Goal: Check status: Check status

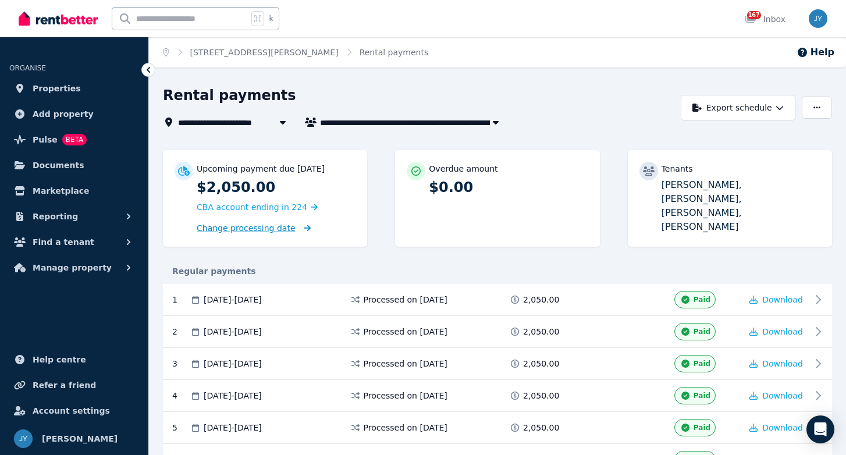
click at [243, 228] on span "Change processing date" at bounding box center [246, 228] width 99 height 12
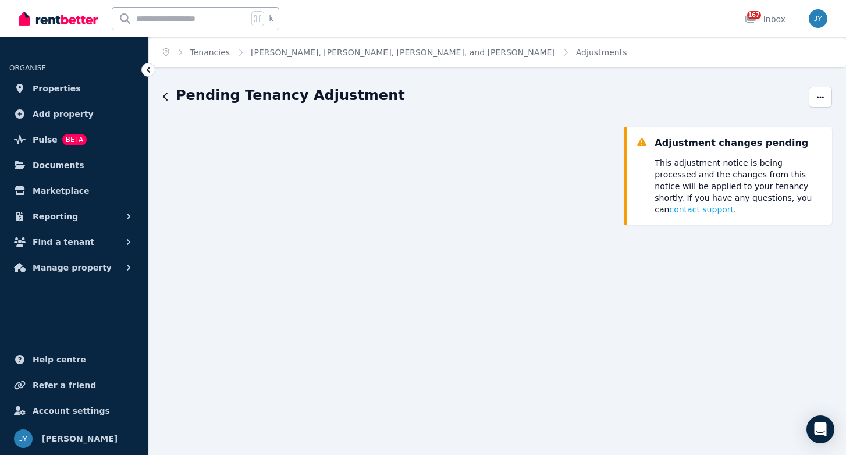
click at [165, 96] on icon "button" at bounding box center [166, 96] width 6 height 9
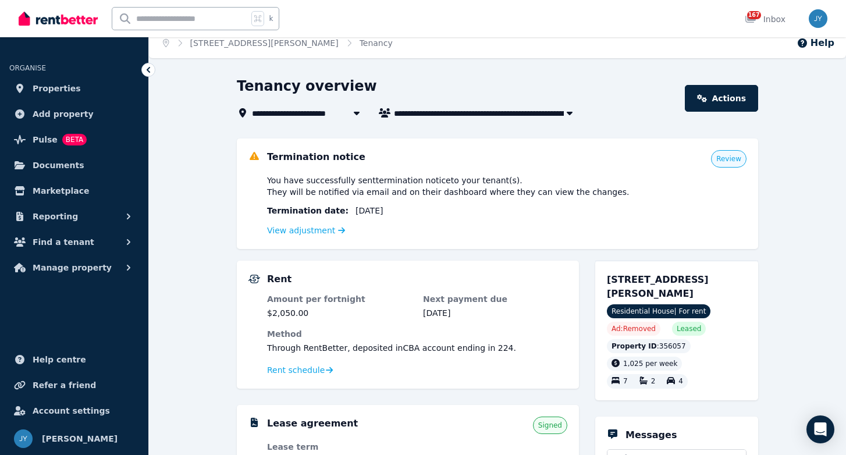
scroll to position [11, 0]
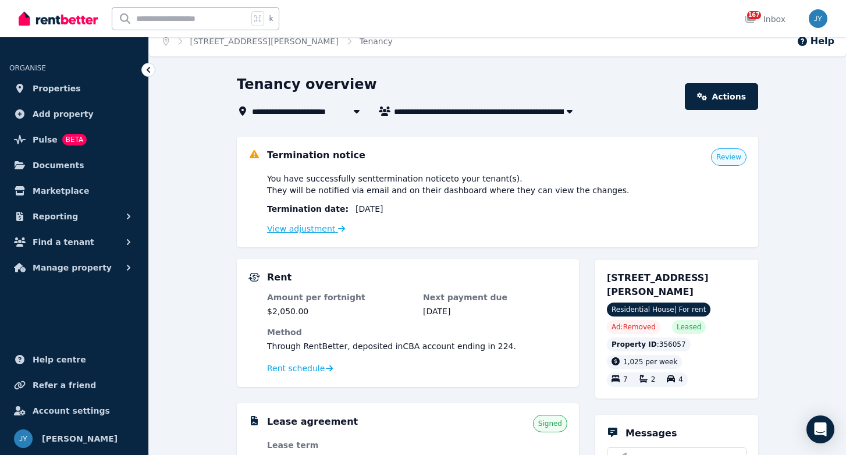
click at [294, 231] on link "View adjustment" at bounding box center [306, 228] width 78 height 9
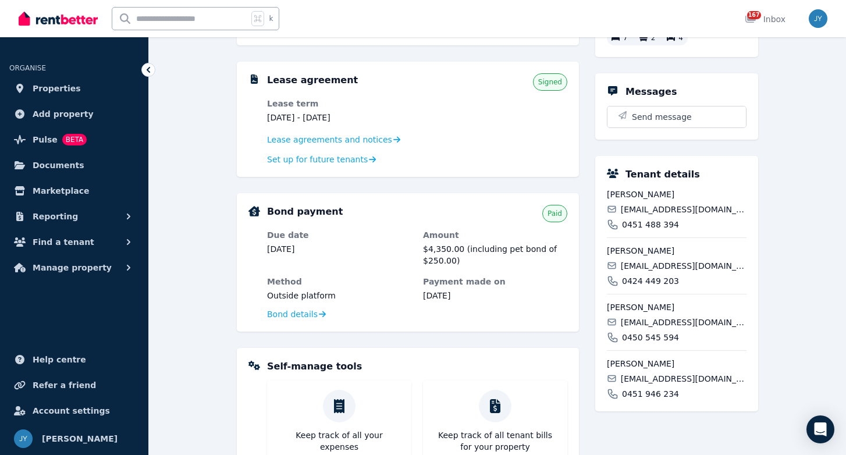
scroll to position [211, 0]
